Goal: Task Accomplishment & Management: Use online tool/utility

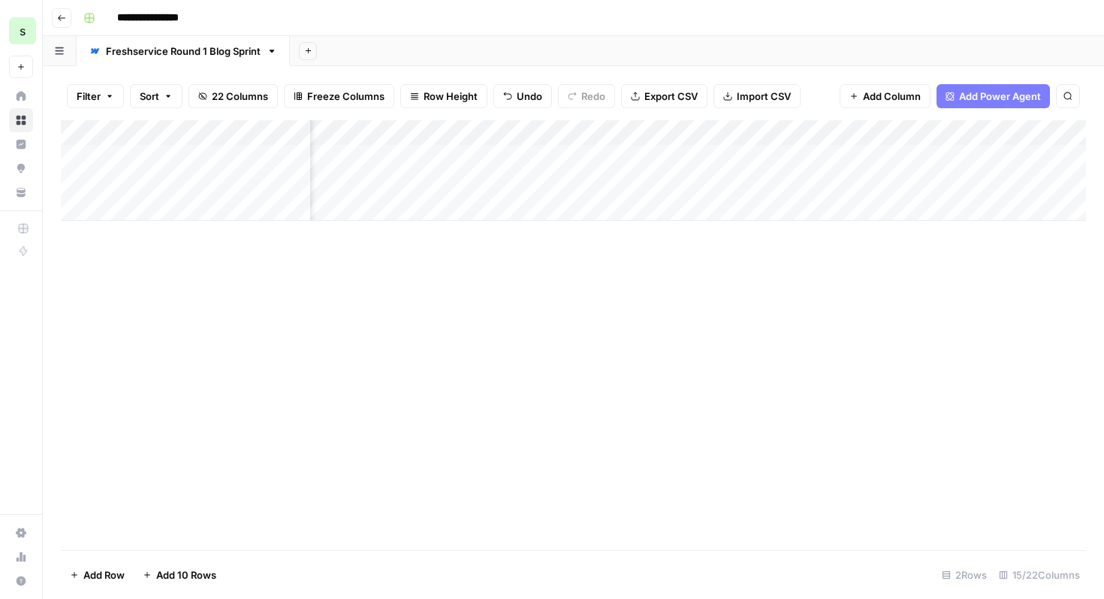
scroll to position [0, 122]
click at [513, 157] on div "Add Column" at bounding box center [574, 170] width 1026 height 101
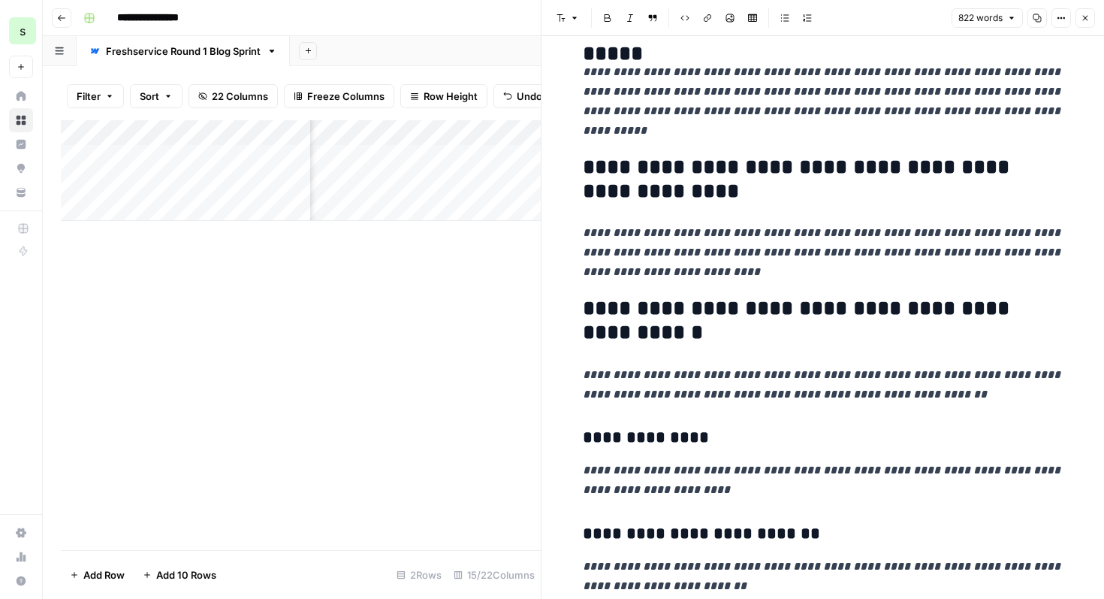
scroll to position [394, 0]
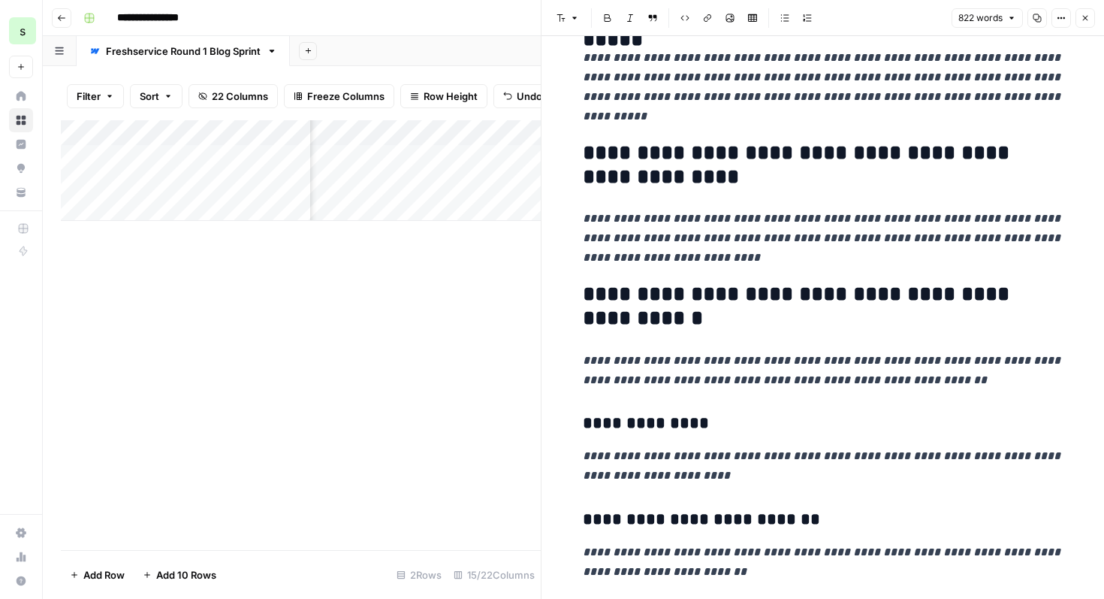
click at [1083, 19] on icon "button" at bounding box center [1085, 18] width 5 height 5
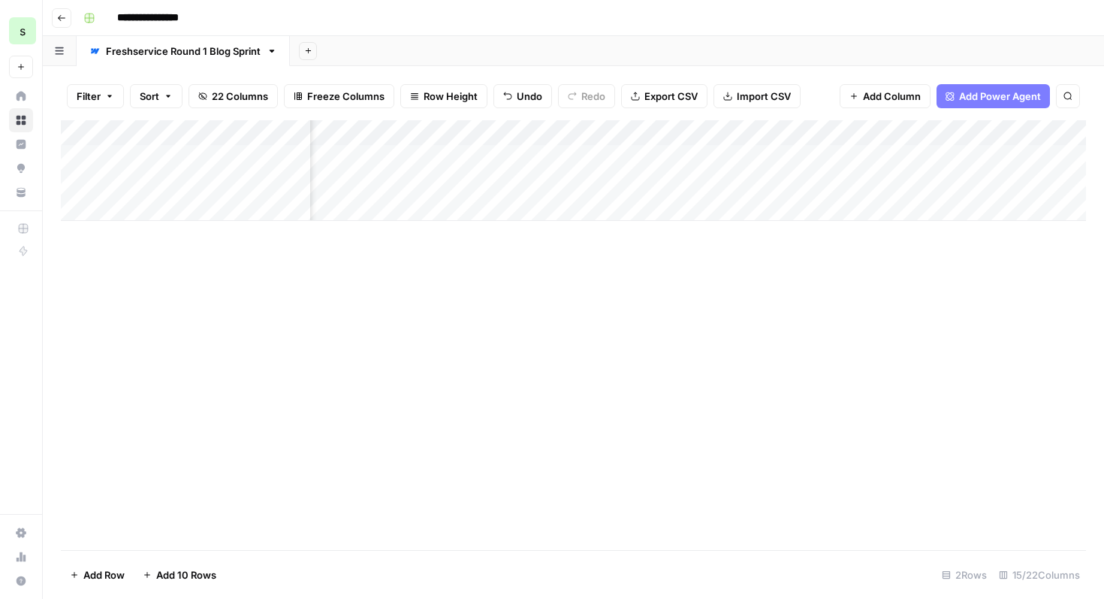
click at [866, 157] on div "Add Column" at bounding box center [574, 170] width 1026 height 101
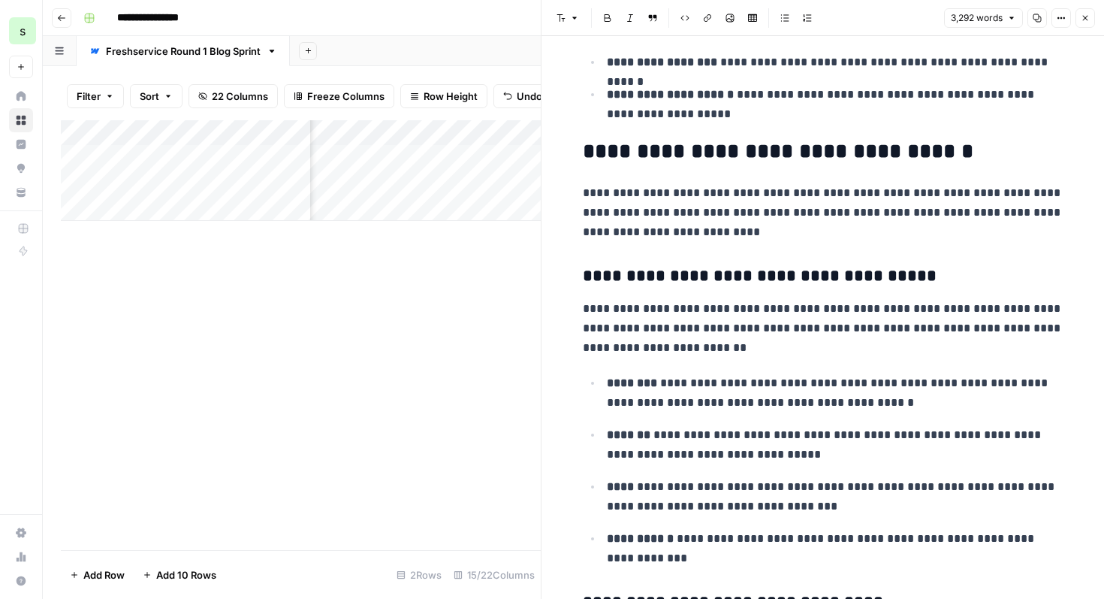
scroll to position [5263, 0]
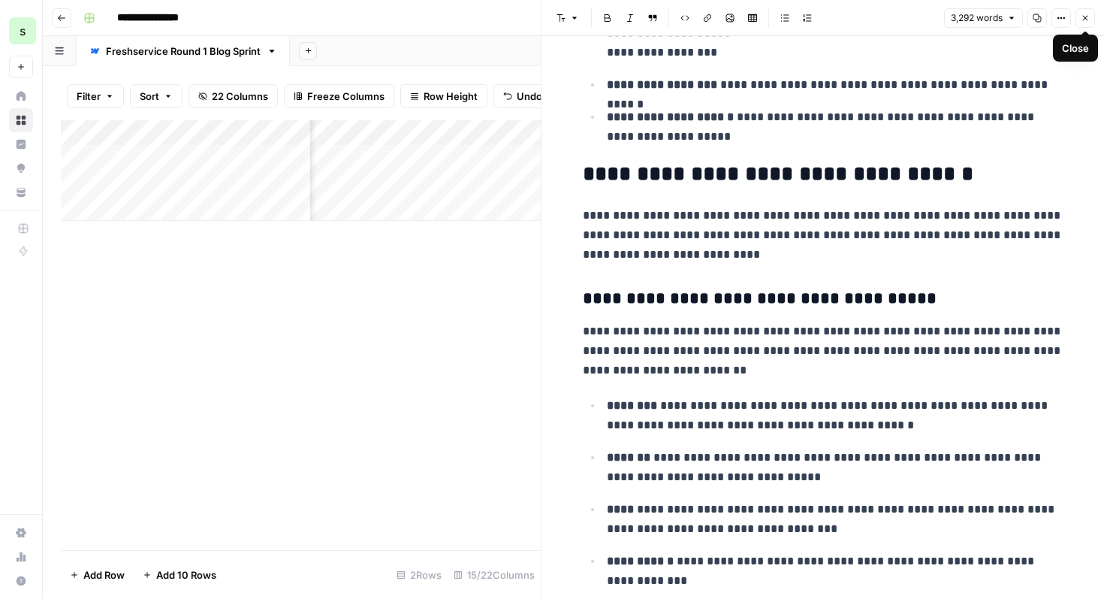
click at [1086, 23] on button "Close" at bounding box center [1086, 18] width 20 height 20
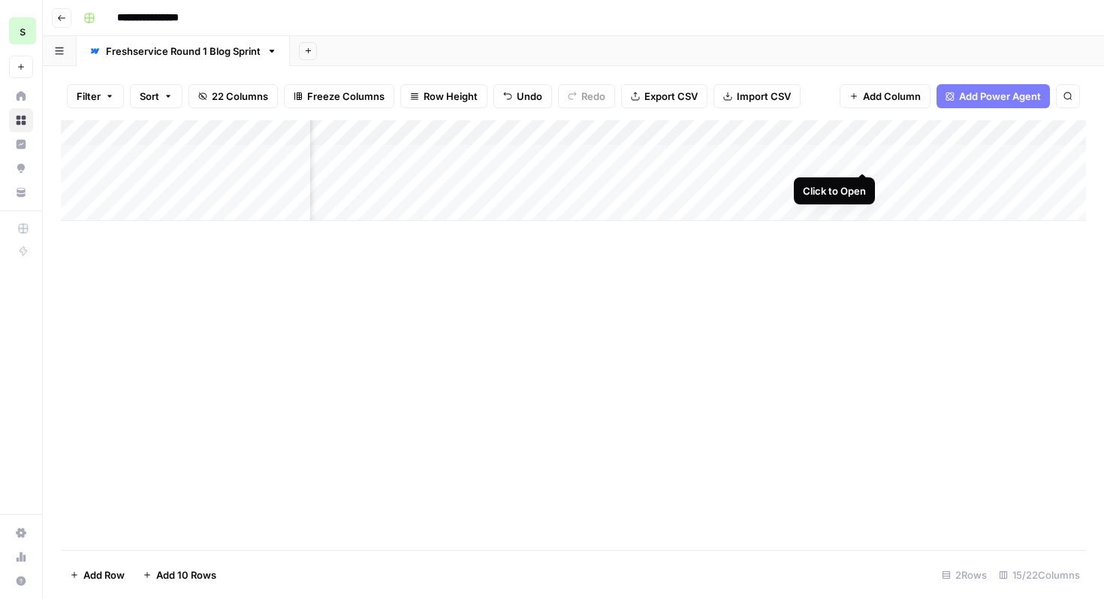
click at [867, 155] on div "Add Column" at bounding box center [574, 170] width 1026 height 101
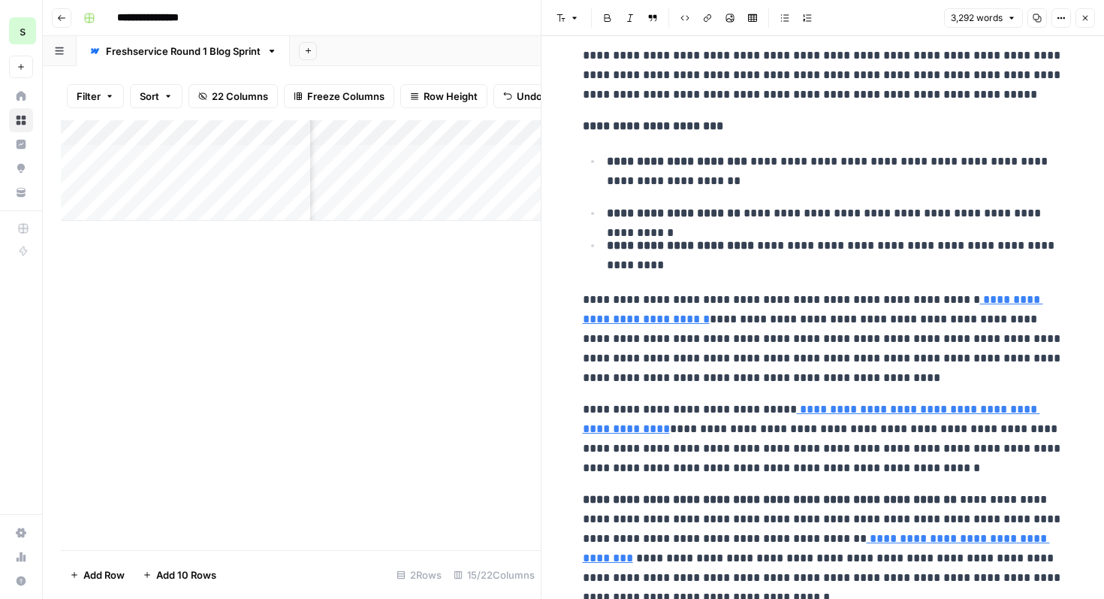
scroll to position [9558, 0]
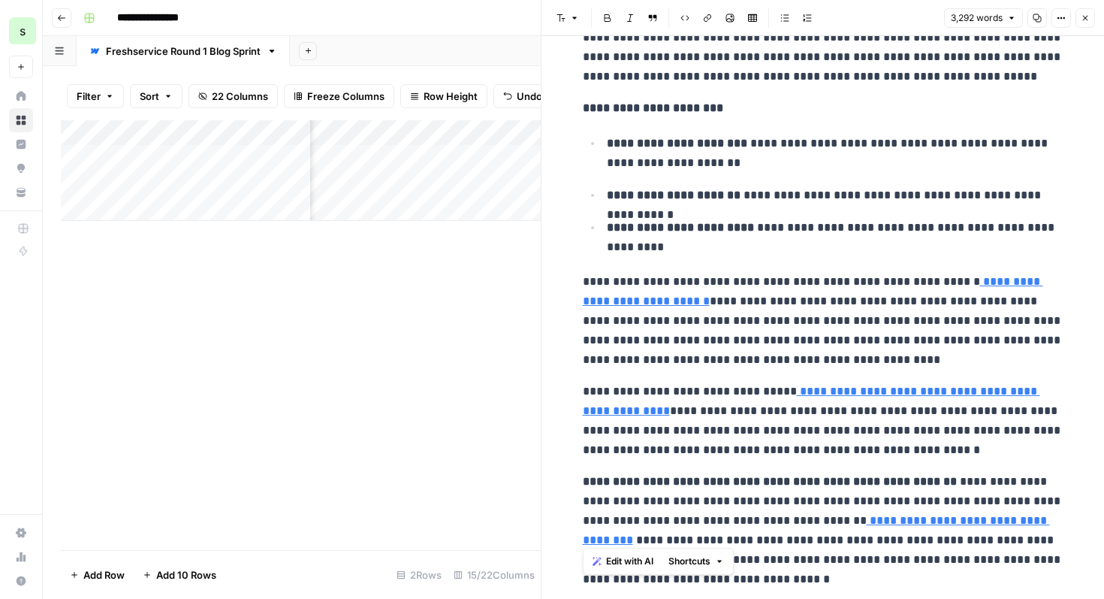
drag, startPoint x: 580, startPoint y: 432, endPoint x: 823, endPoint y: 534, distance: 264.0
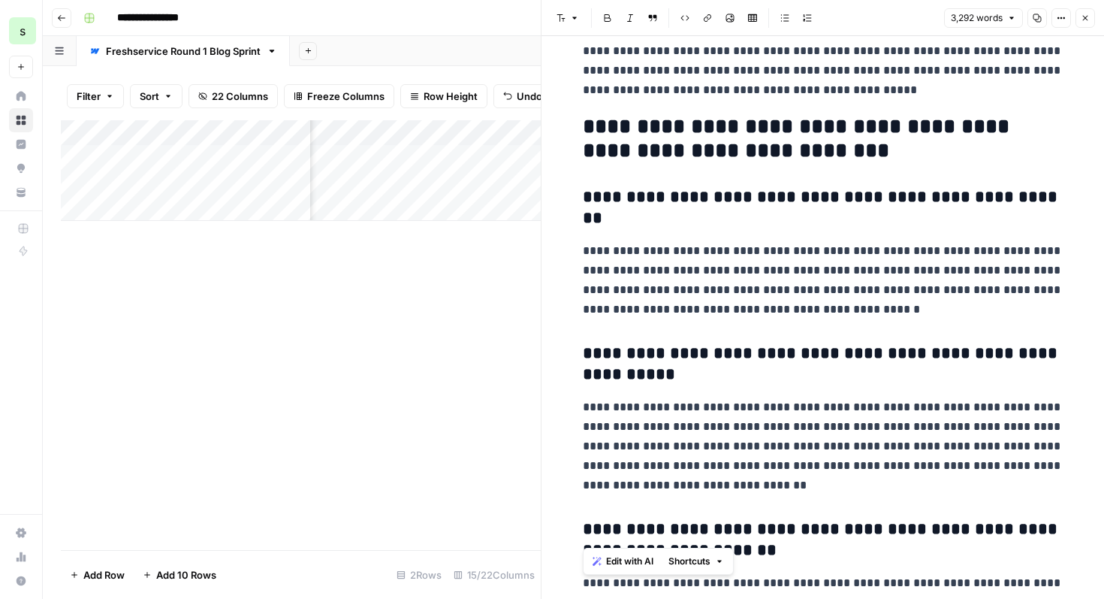
scroll to position [10313, 0]
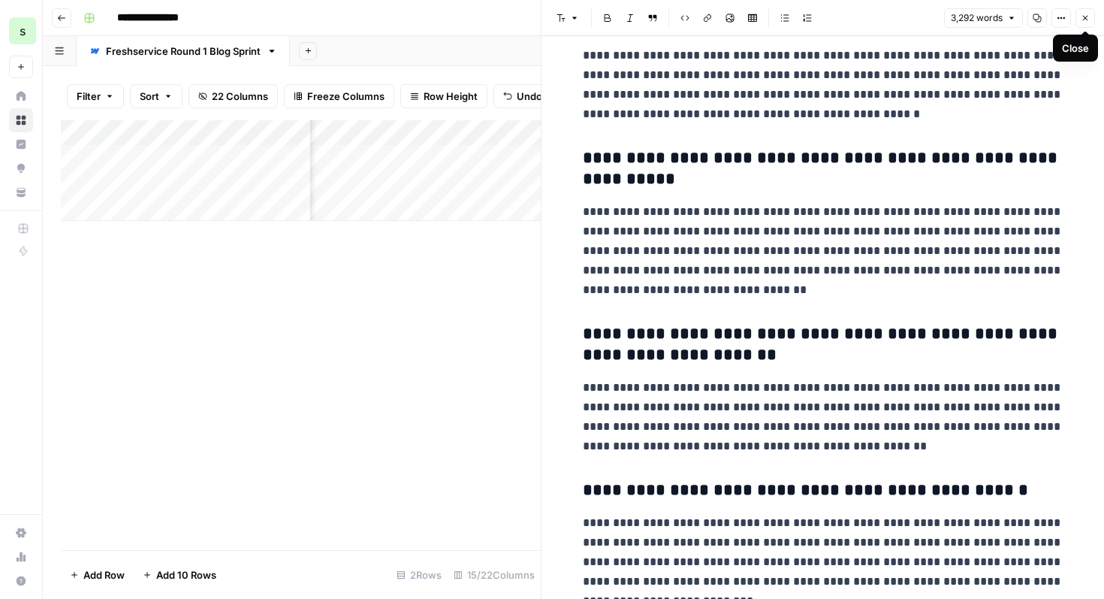
click at [1087, 12] on button "Close" at bounding box center [1086, 18] width 20 height 20
